Goal: Task Accomplishment & Management: Complete application form

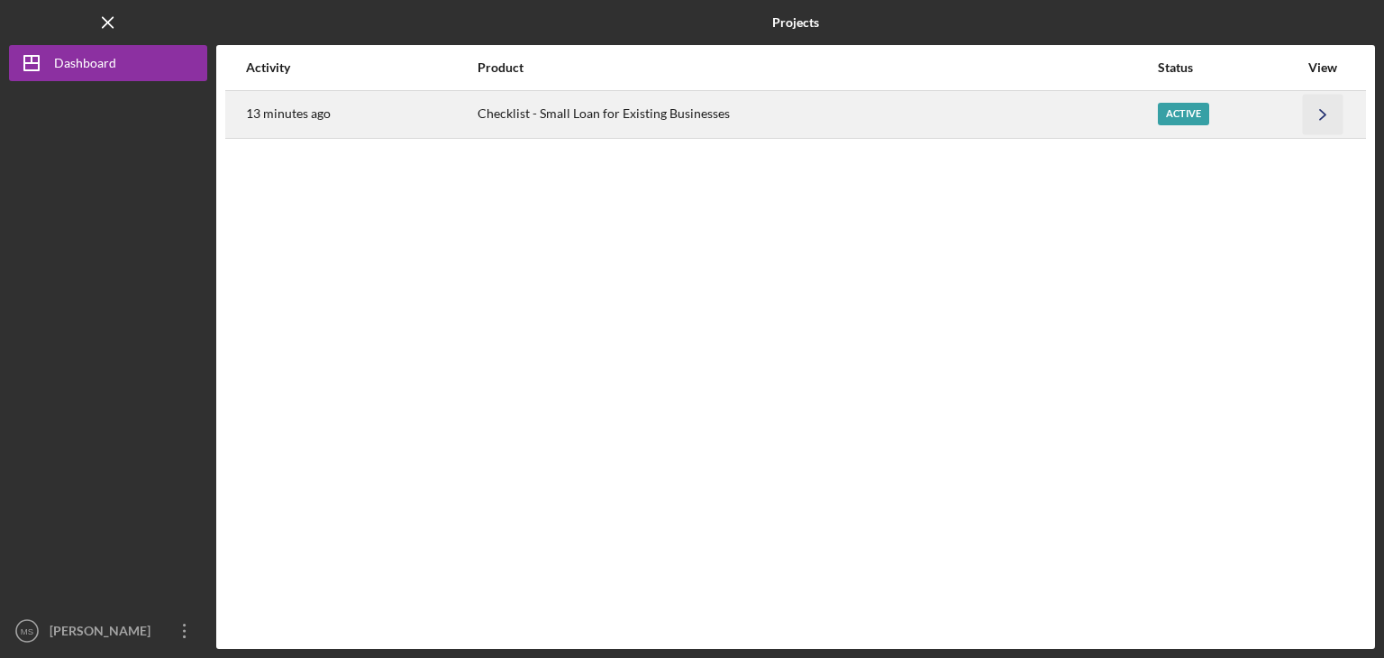
click at [1328, 115] on icon "Icon/Navigate" at bounding box center [1323, 114] width 41 height 41
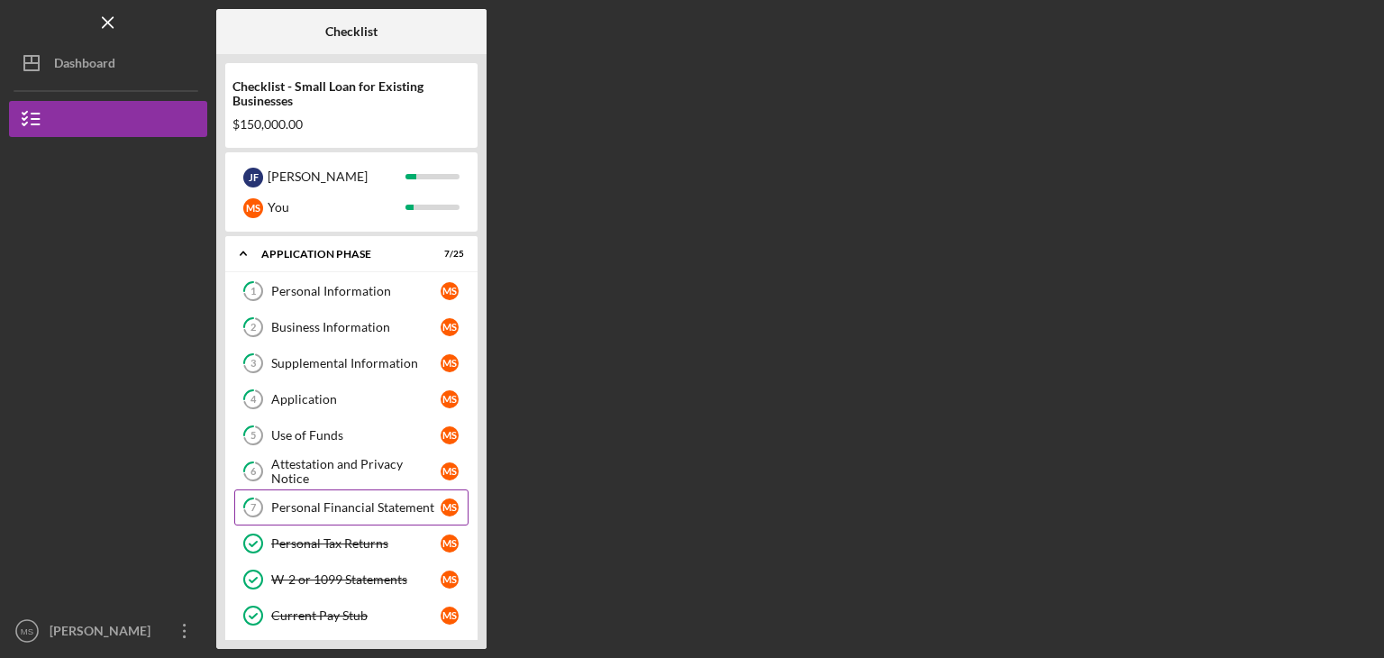
click at [346, 507] on div "Personal Financial Statement" at bounding box center [355, 507] width 169 height 14
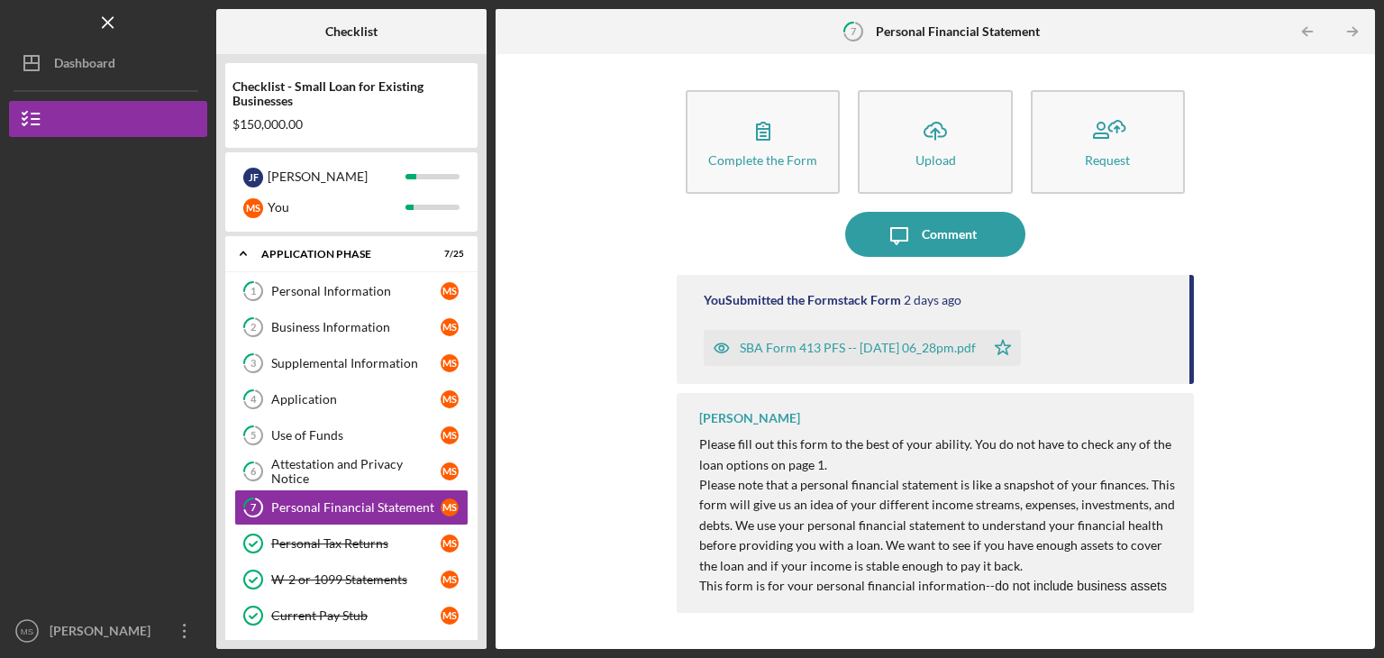
click at [941, 351] on div "SBA Form 413 PFS -- [DATE] 06_28pm.pdf" at bounding box center [858, 348] width 236 height 14
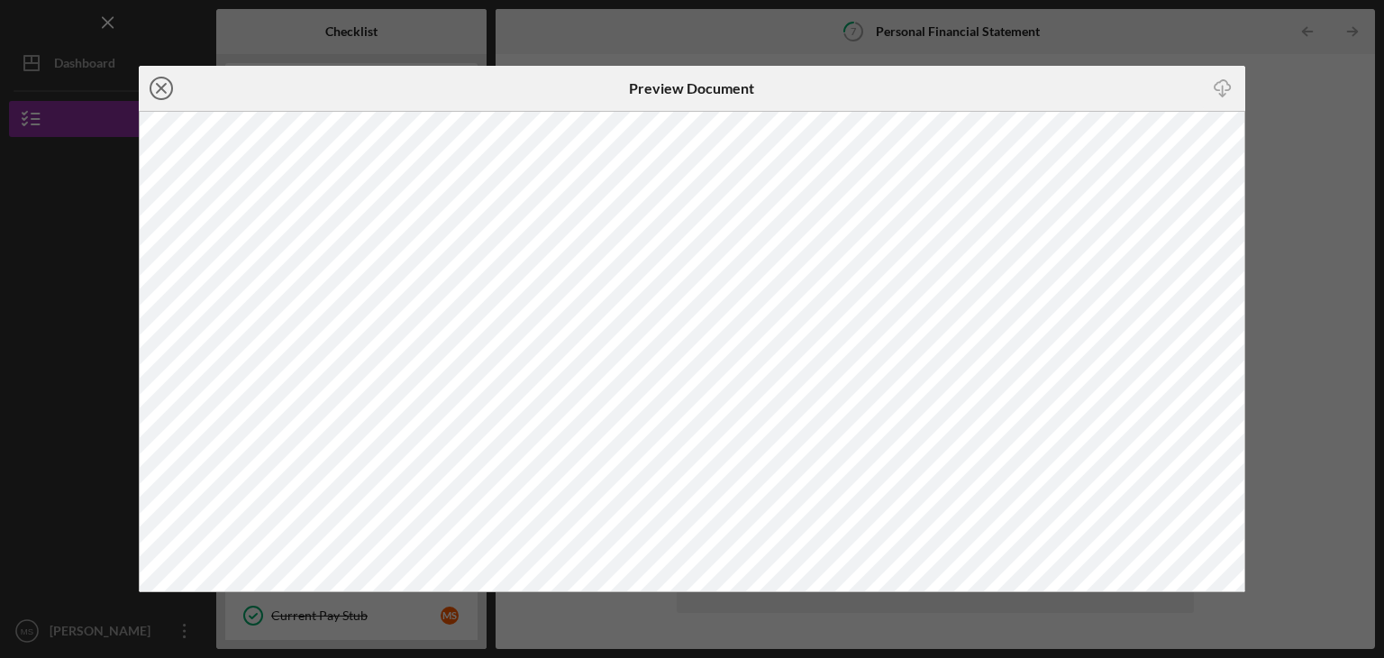
click at [151, 80] on icon "Icon/Close" at bounding box center [161, 88] width 45 height 45
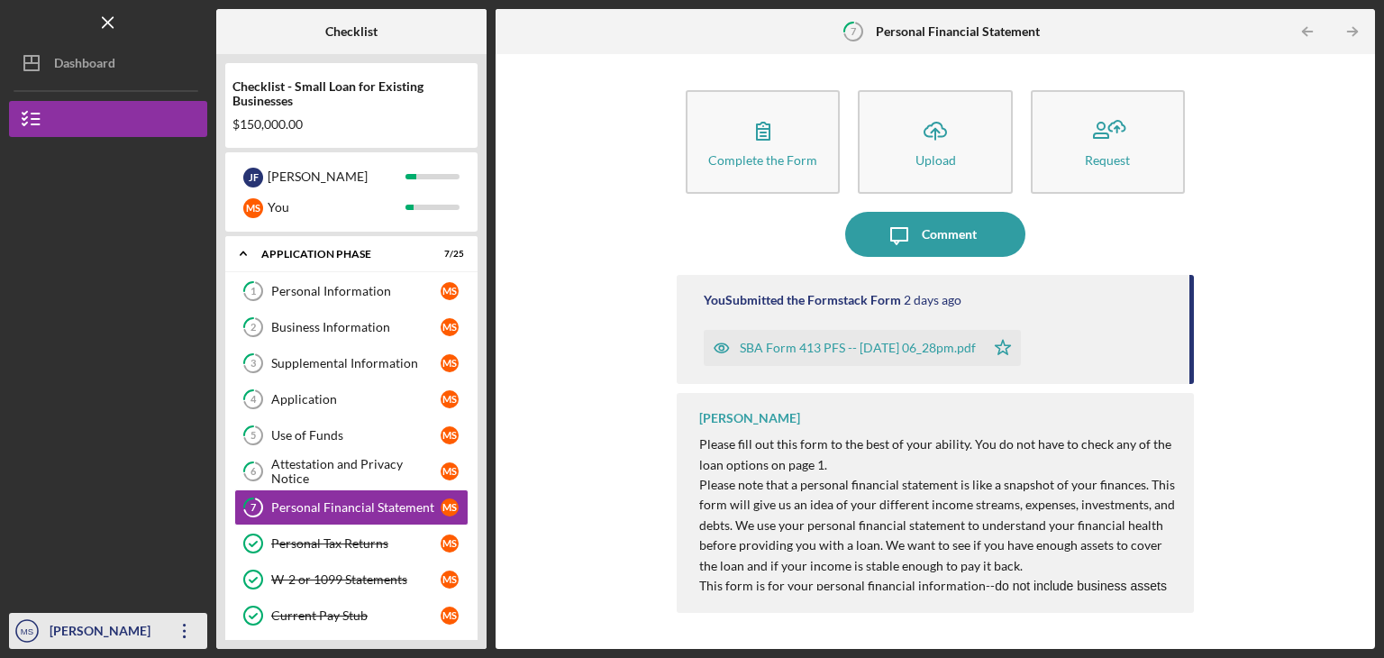
click at [182, 623] on icon "Icon/Overflow" at bounding box center [184, 630] width 45 height 45
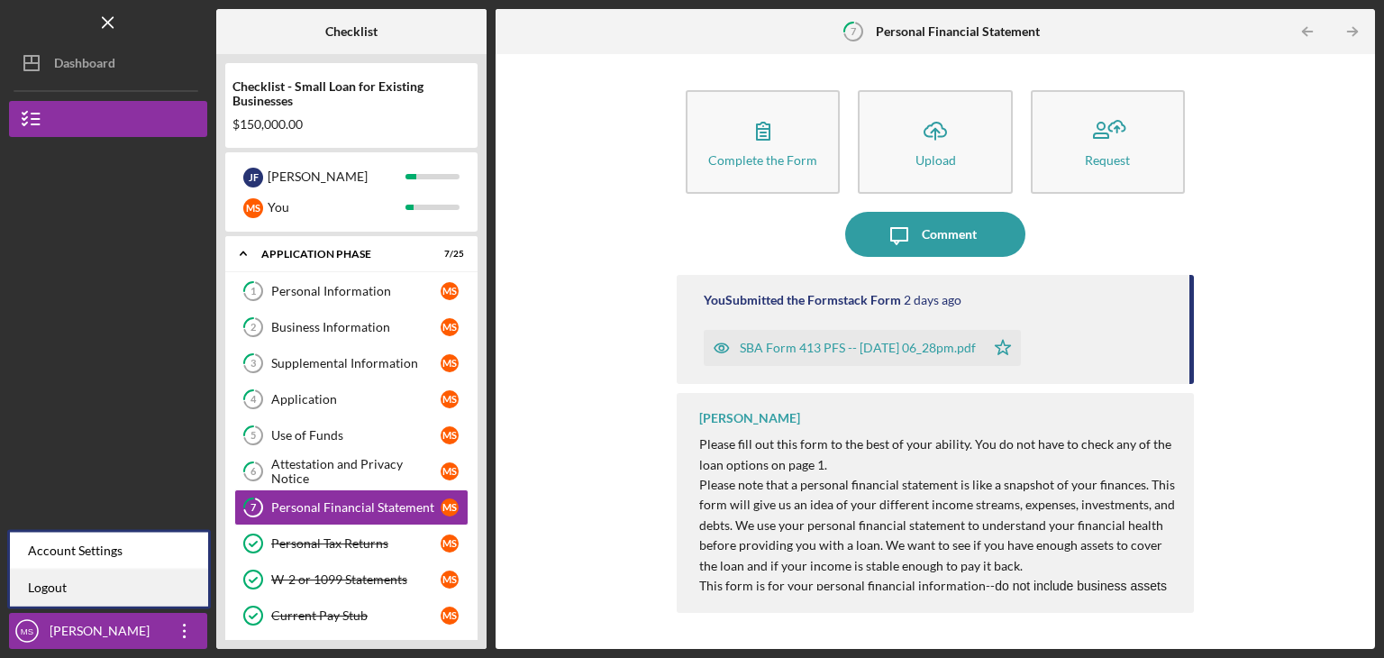
click at [105, 583] on link "Logout" at bounding box center [109, 587] width 198 height 37
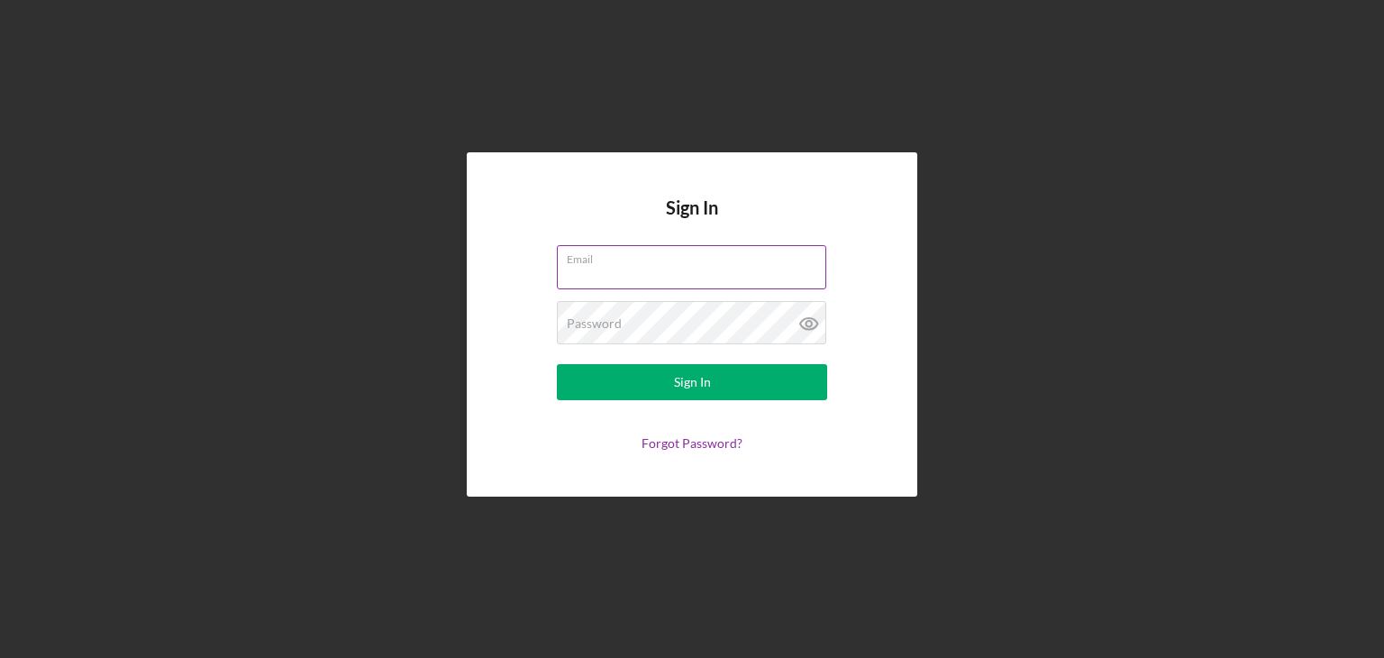
click at [616, 269] on input "Email" at bounding box center [691, 266] width 269 height 43
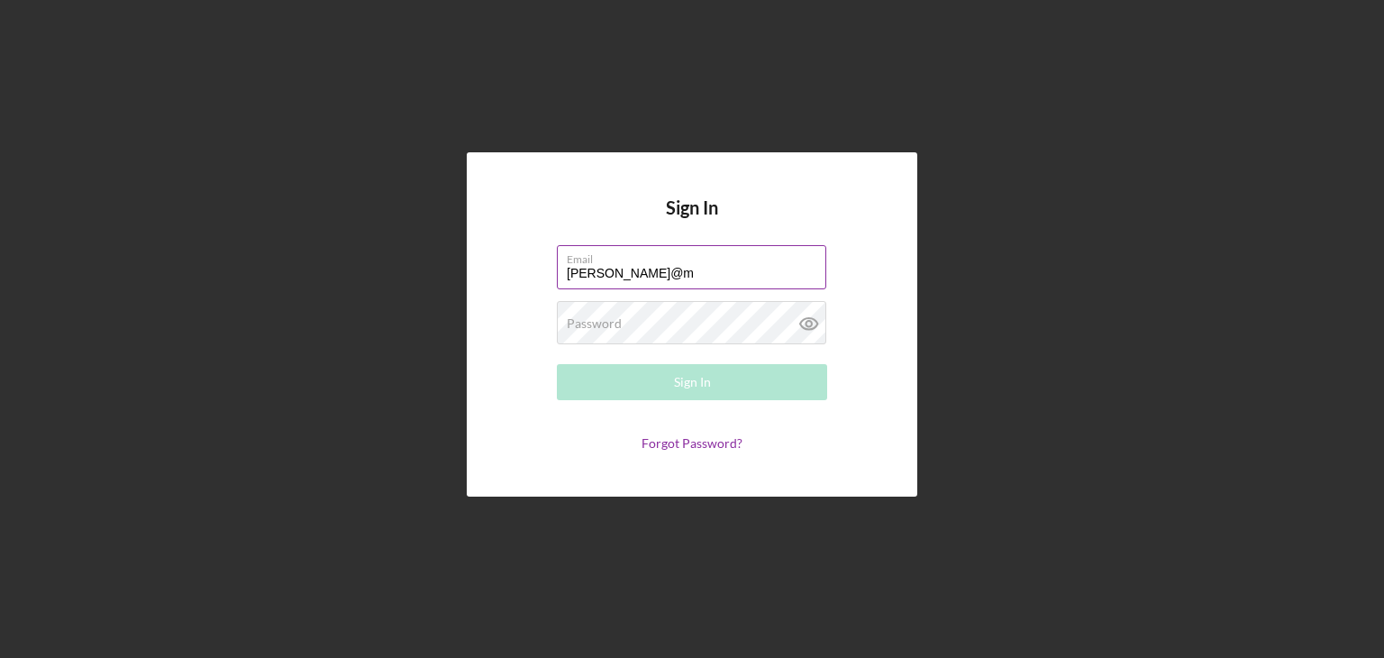
type input "[PERSON_NAME][EMAIL_ADDRESS][DOMAIN_NAME]"
click at [621, 324] on div "Password Required" at bounding box center [692, 323] width 270 height 45
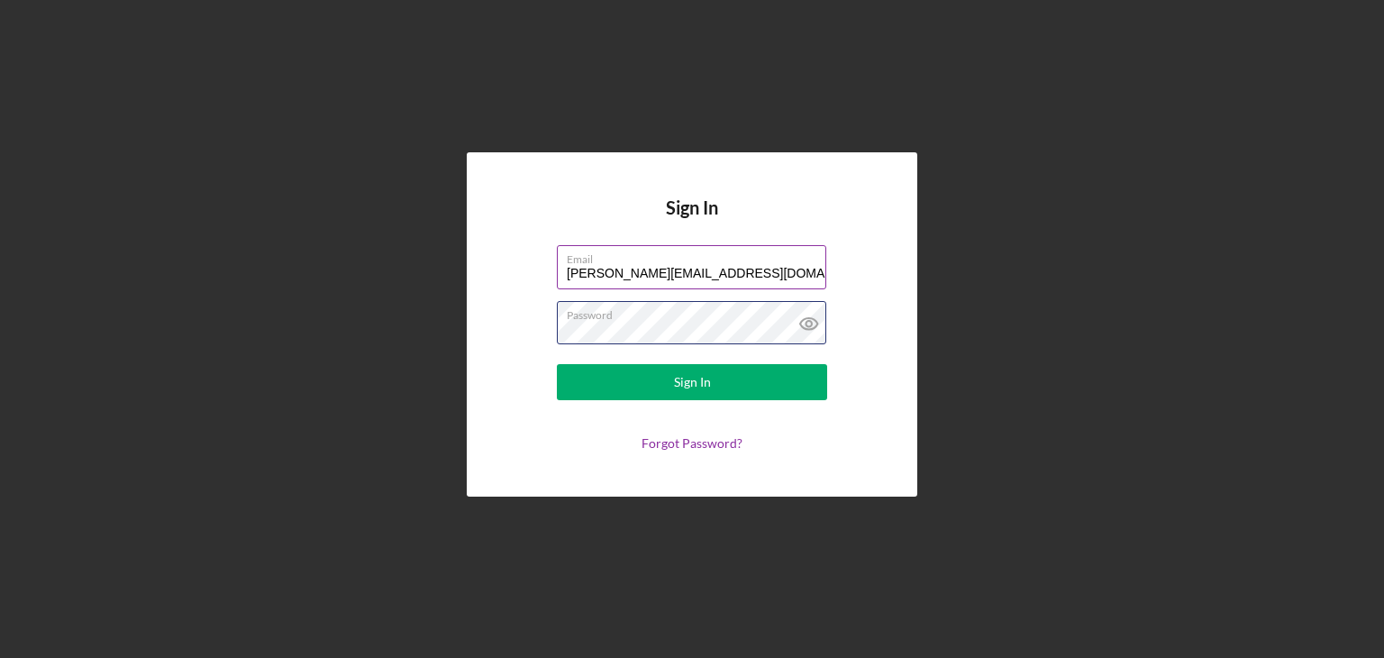
click at [557, 364] on button "Sign In" at bounding box center [692, 382] width 270 height 36
